Goal: Find specific page/section: Find specific page/section

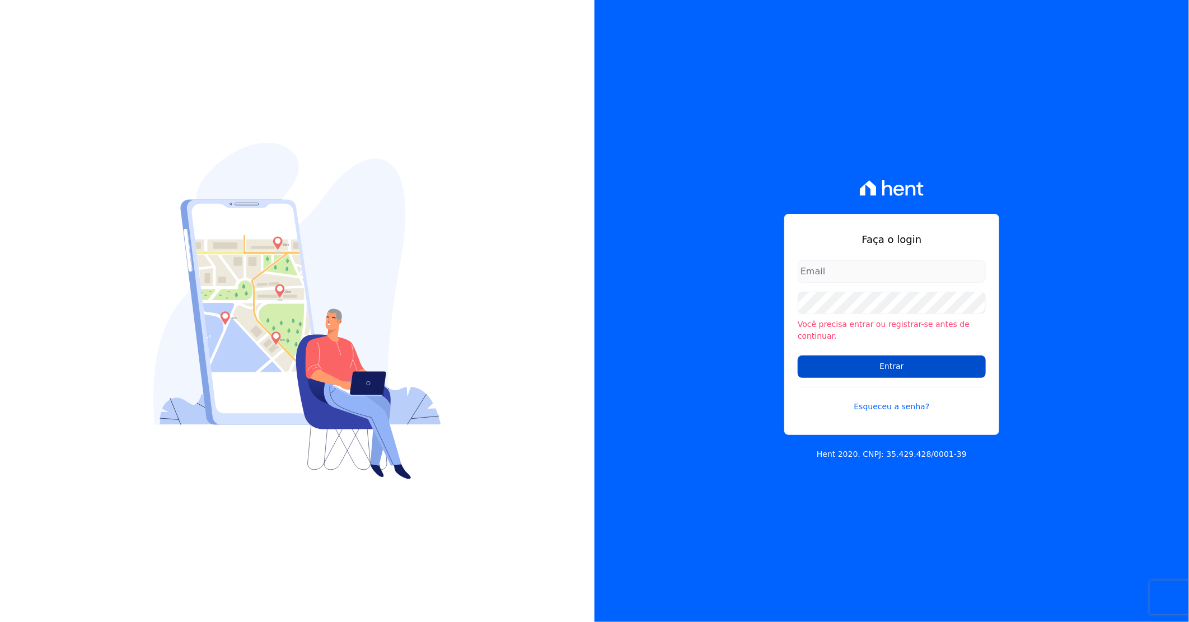
type input "[PERSON_NAME][EMAIL_ADDRESS][DOMAIN_NAME]"
click at [913, 356] on input "Entrar" at bounding box center [891, 366] width 188 height 22
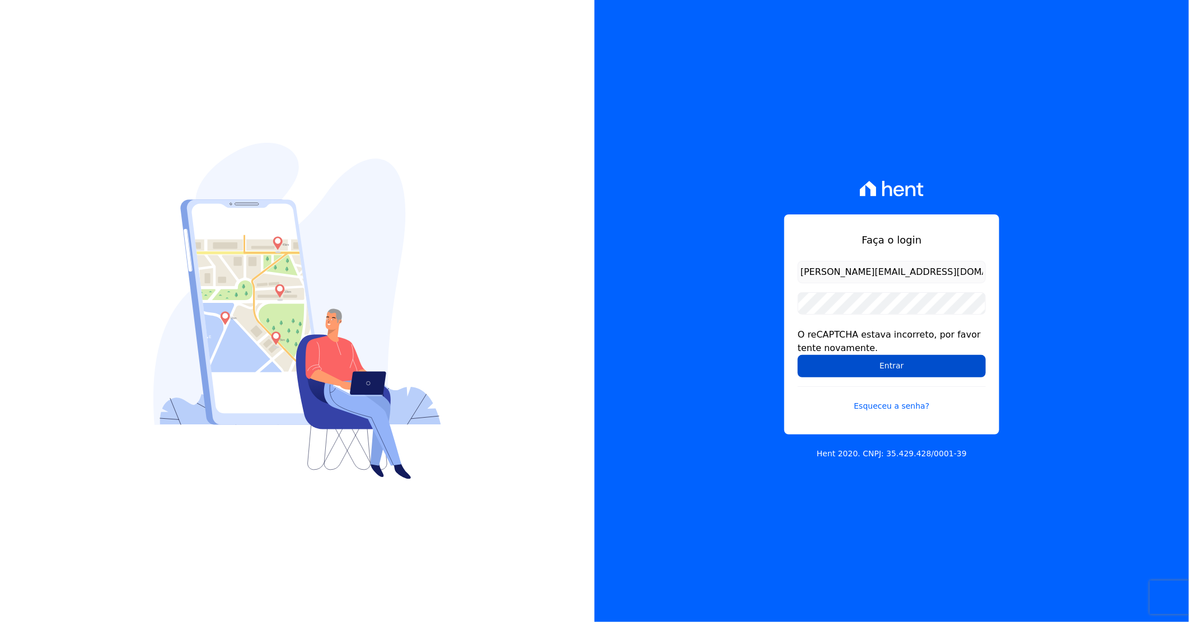
click at [826, 370] on input "Entrar" at bounding box center [891, 366] width 188 height 22
click at [862, 366] on input "Entrar" at bounding box center [891, 366] width 188 height 22
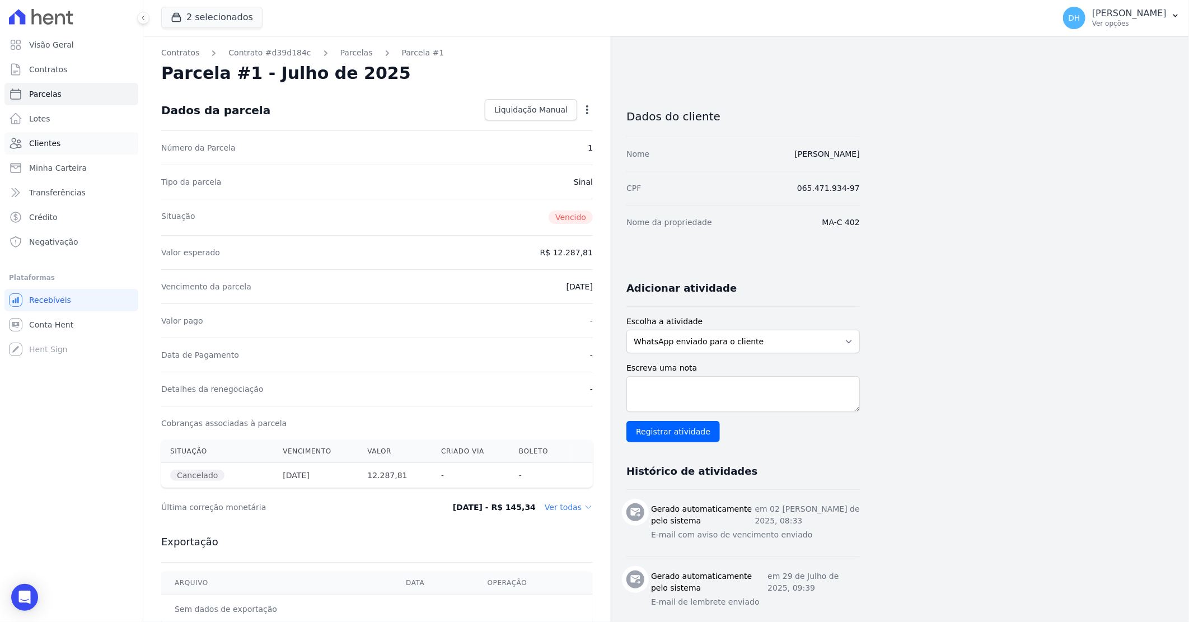
click at [46, 142] on span "Clientes" at bounding box center [44, 143] width 31 height 11
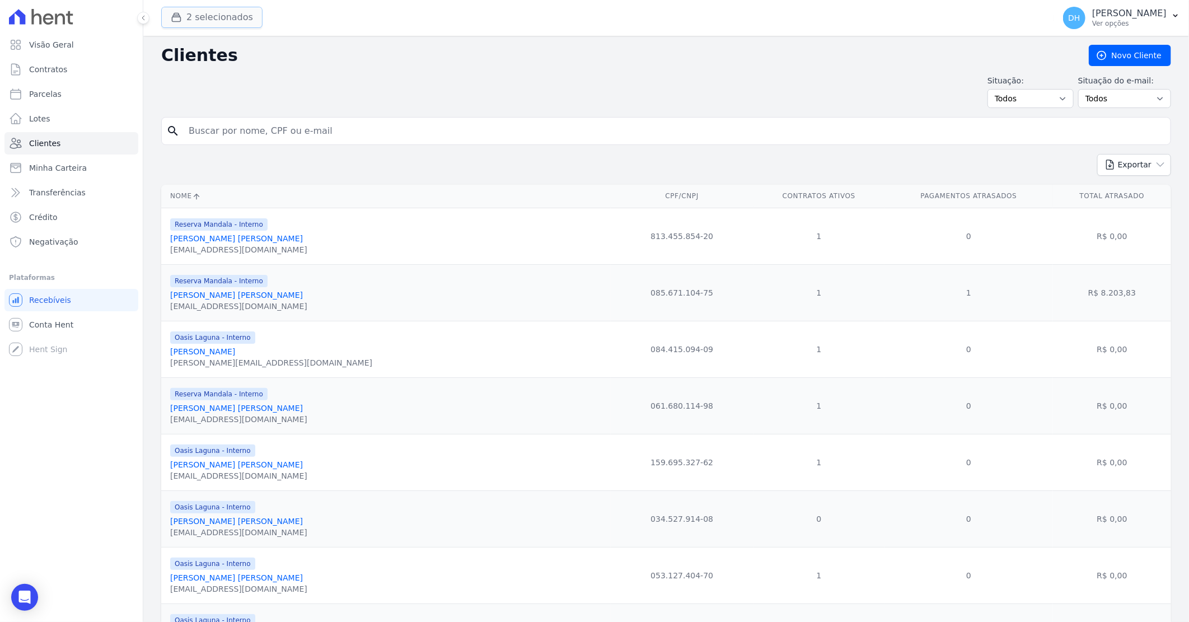
click at [217, 17] on button "2 selecionados" at bounding box center [211, 17] width 101 height 21
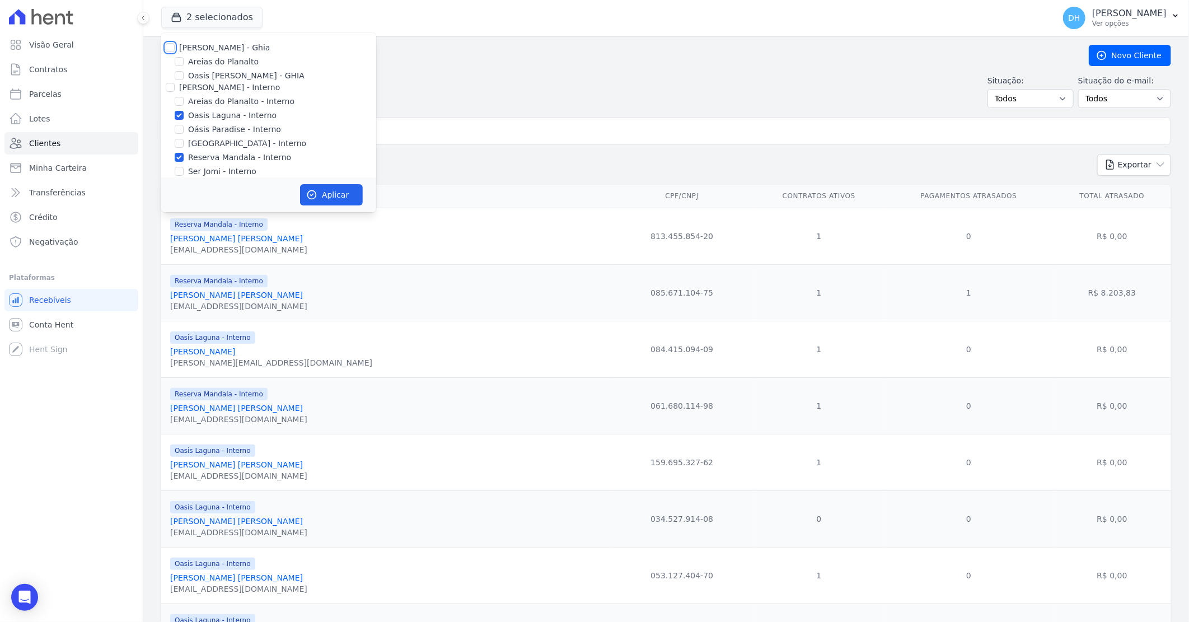
click at [170, 47] on input "Celina Guimaraes - Ghia" at bounding box center [170, 47] width 9 height 9
checkbox input "true"
click at [171, 86] on input "Celina Guimaraes - Interno" at bounding box center [170, 87] width 9 height 9
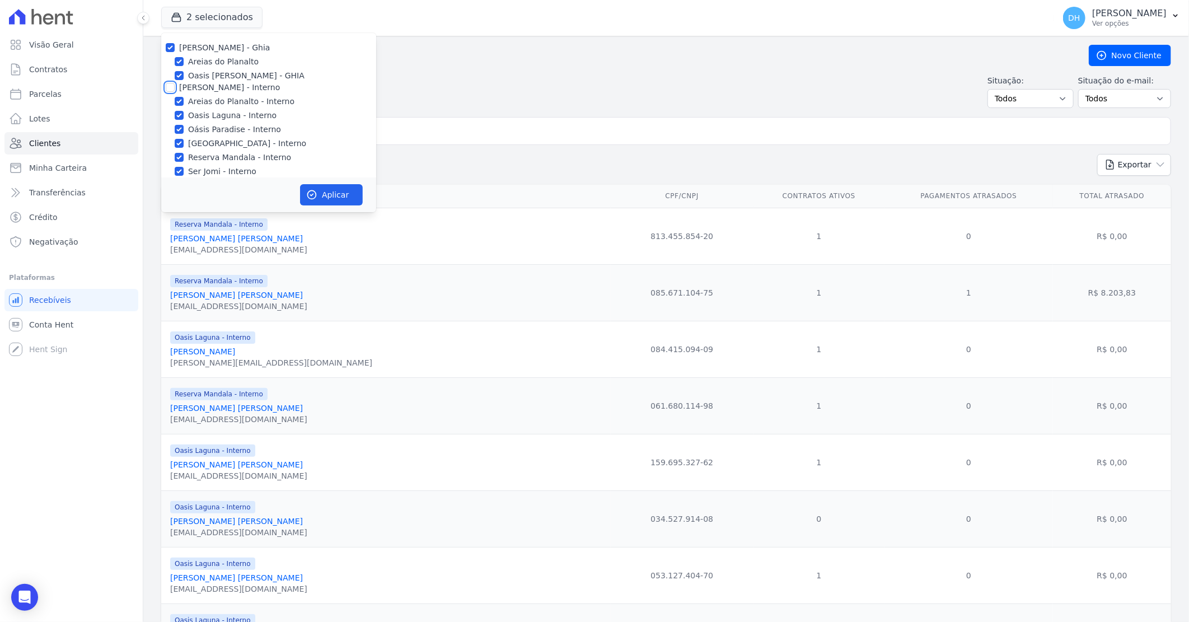
checkbox input "true"
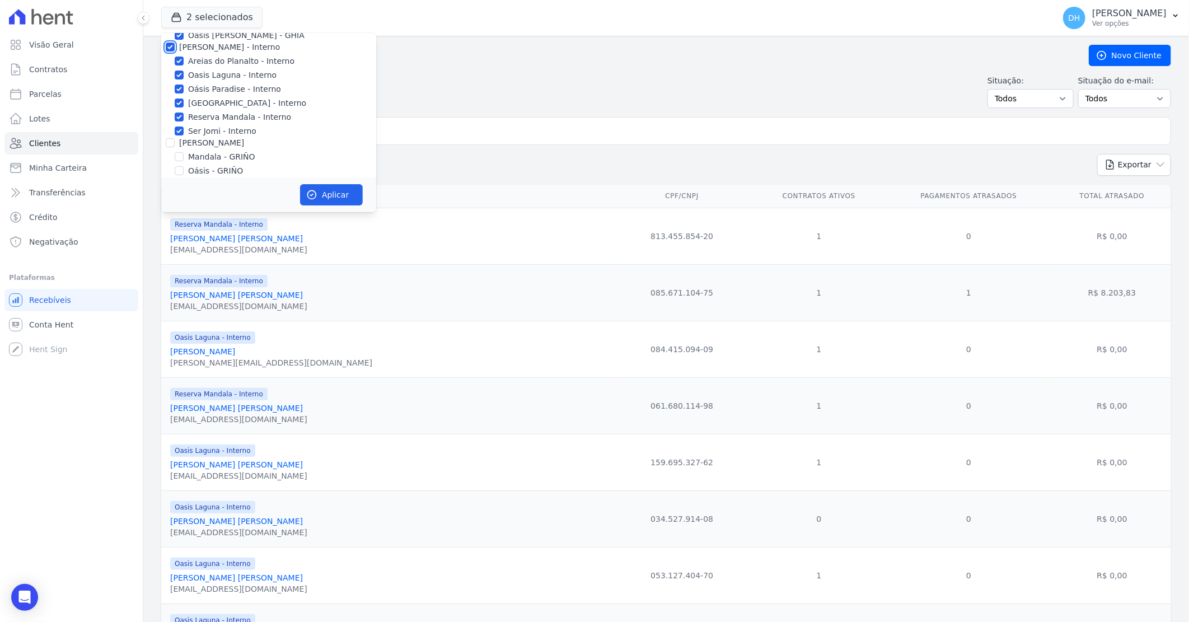
scroll to position [62, 0]
click at [173, 122] on input "Celina Guimarães - GRIÑO" at bounding box center [170, 120] width 9 height 9
checkbox input "true"
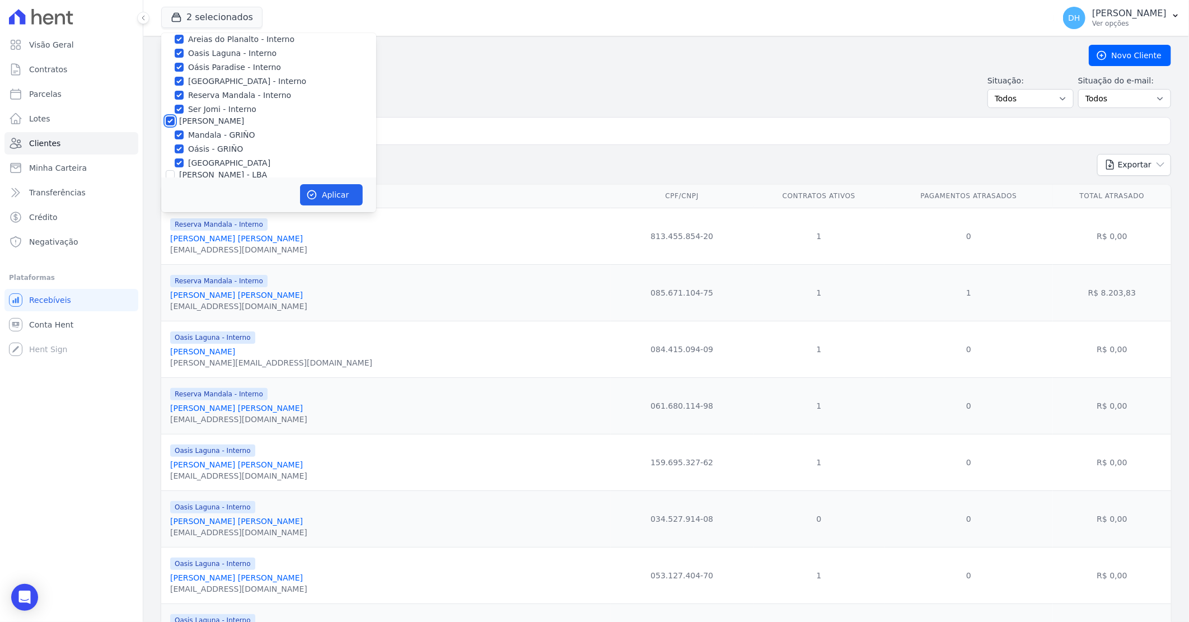
checkbox input "true"
click at [172, 111] on input "Celina Guimaraes - LBA" at bounding box center [170, 112] width 9 height 9
checkbox input "true"
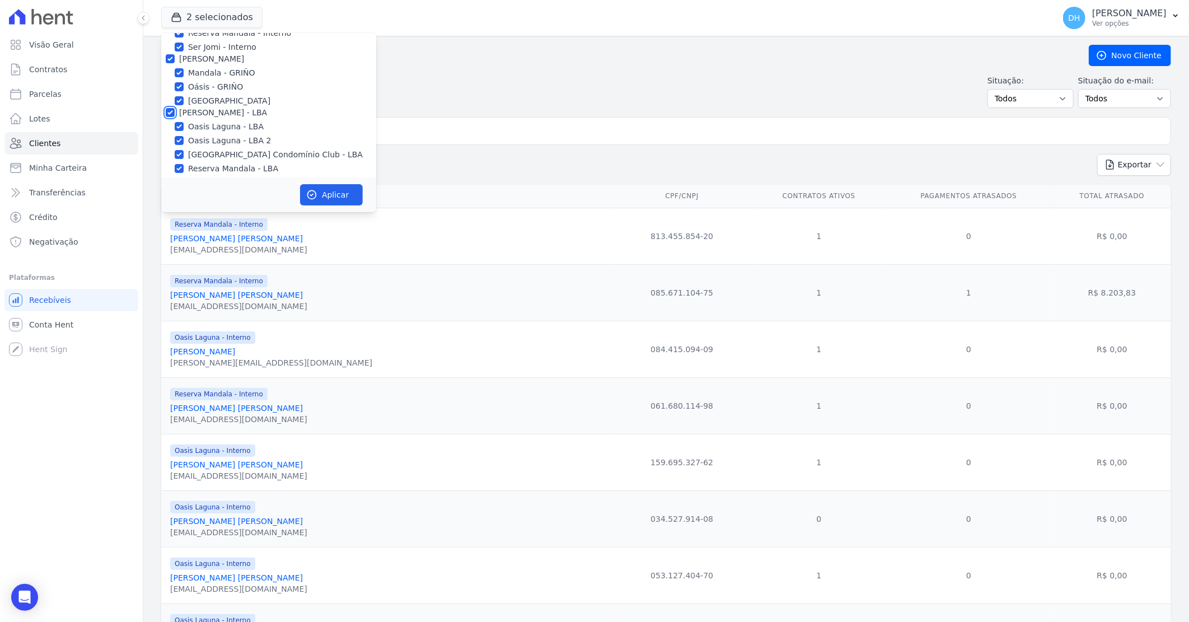
checkbox input "true"
click at [328, 196] on button "Aplicar" at bounding box center [331, 194] width 63 height 21
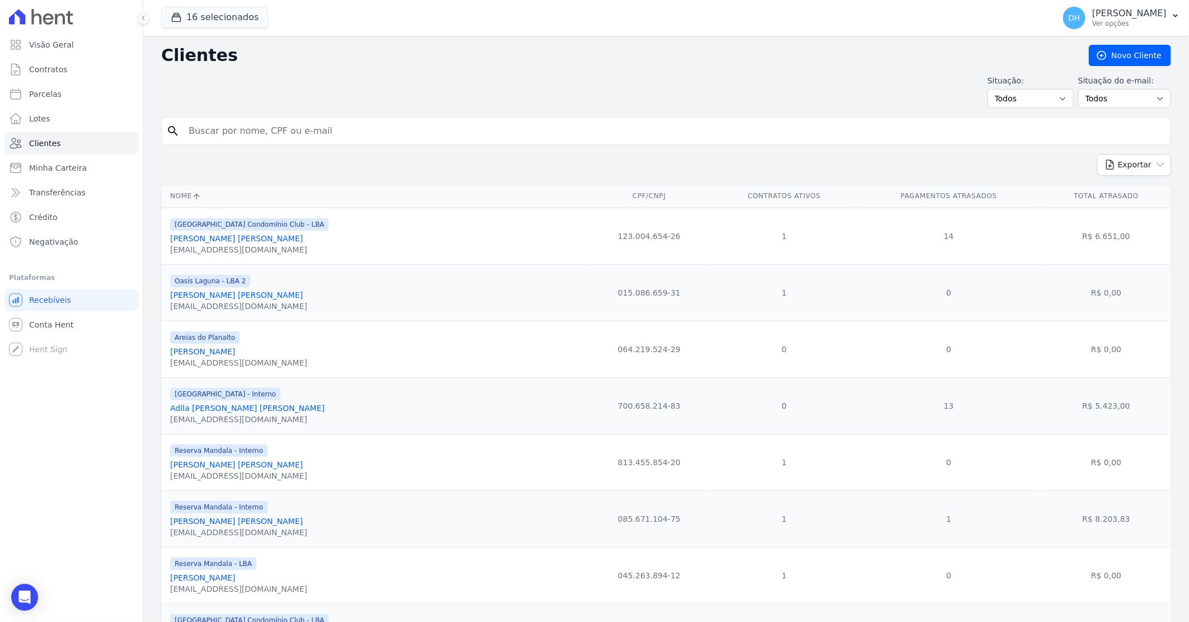
click at [278, 121] on input "search" at bounding box center [674, 131] width 984 height 22
type input "vanuza"
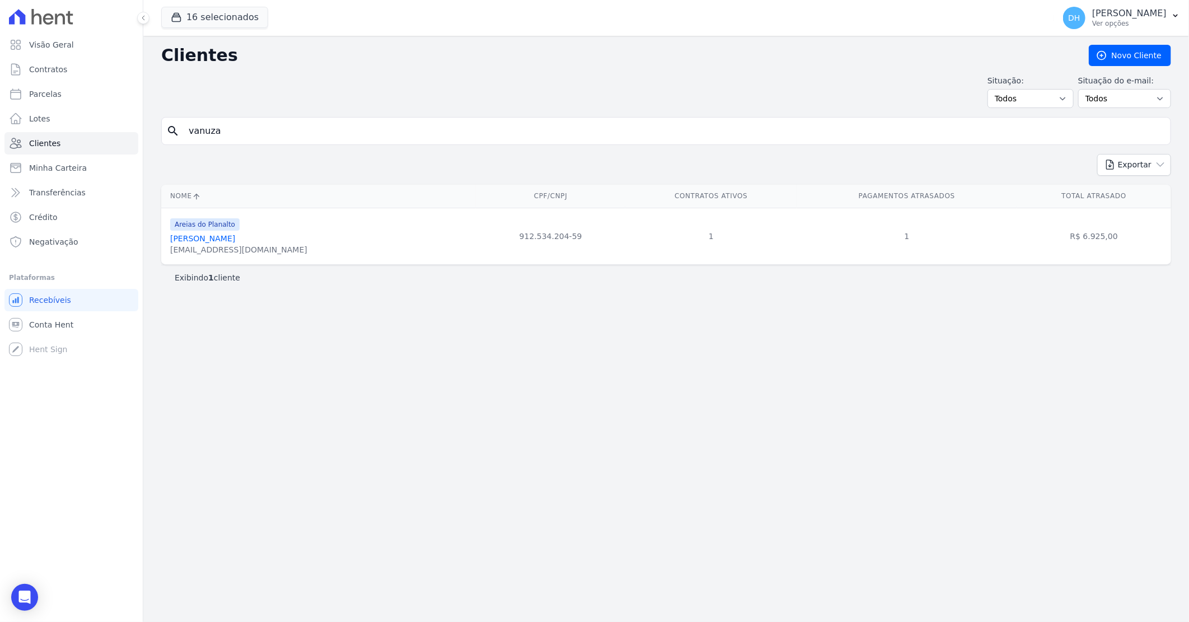
click at [235, 237] on link "Vanuza Rejane De Souza" at bounding box center [202, 238] width 65 height 9
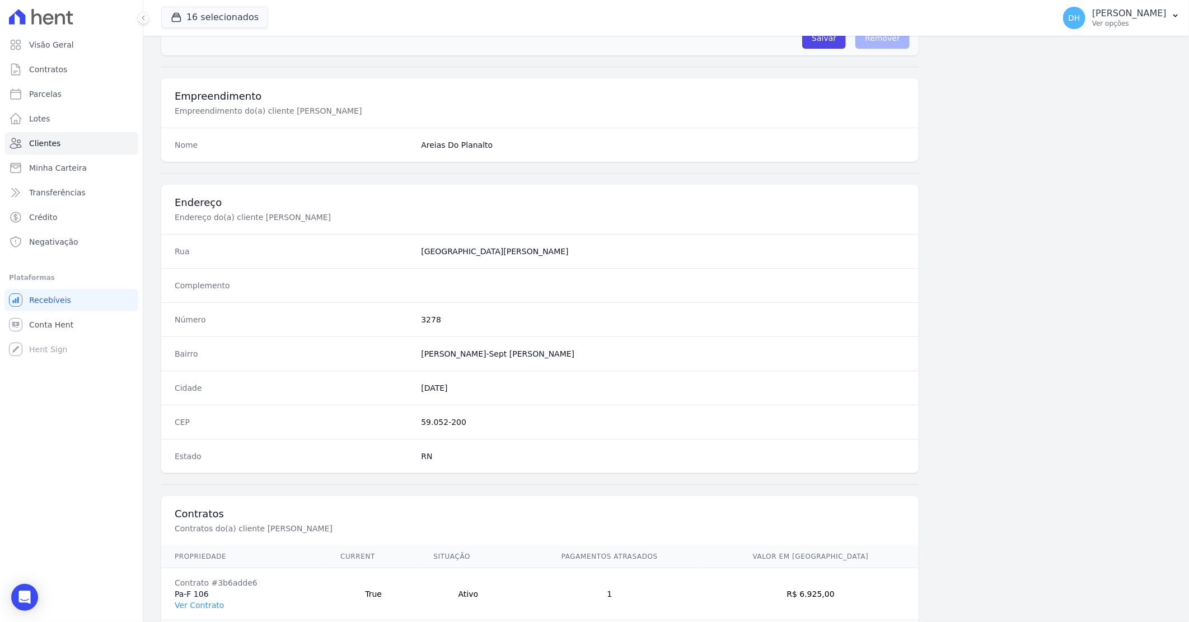
scroll to position [427, 0]
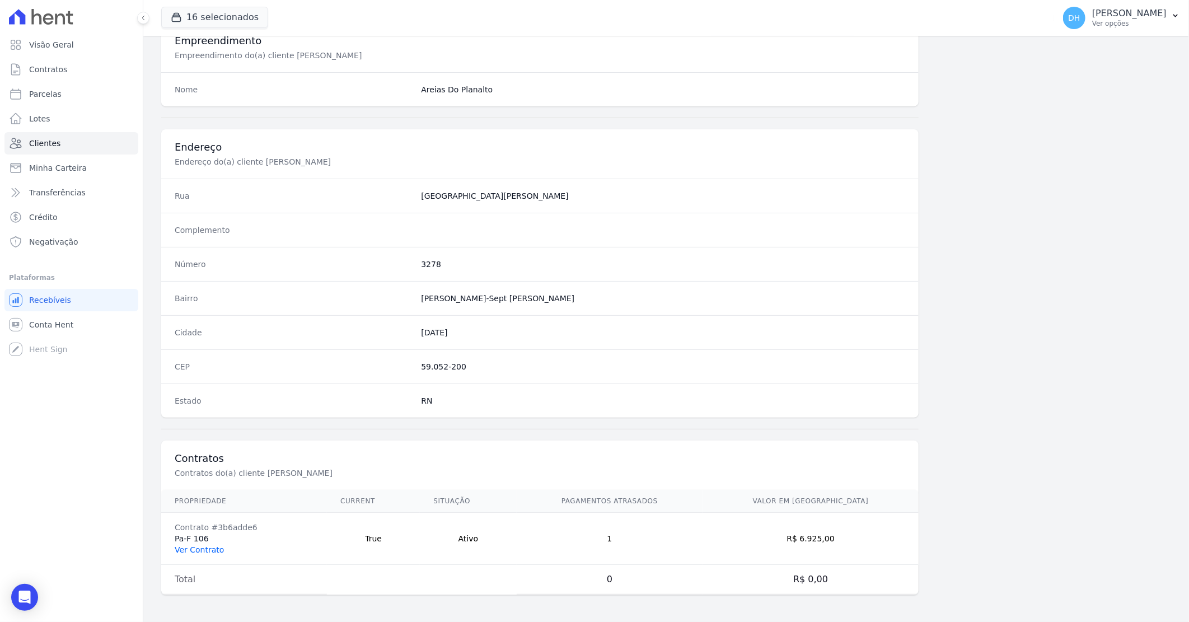
click at [198, 546] on link "Ver Contrato" at bounding box center [199, 549] width 49 height 9
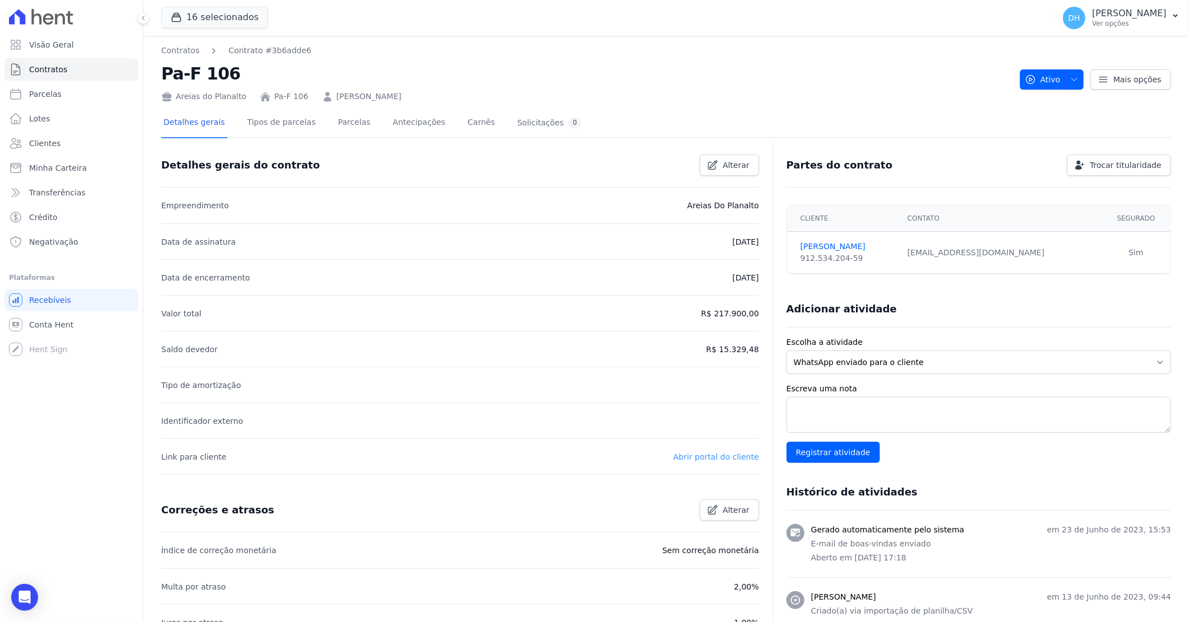
click at [726, 456] on link "Abrir portal do cliente" at bounding box center [716, 456] width 86 height 9
